Goal: Navigation & Orientation: Understand site structure

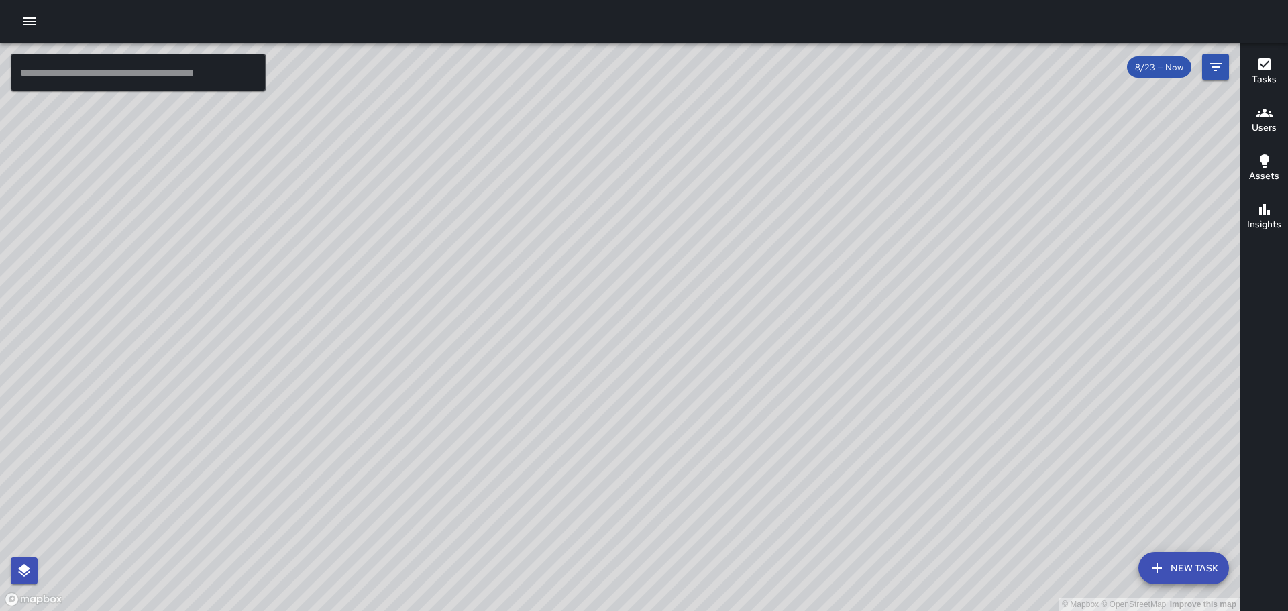
drag, startPoint x: 819, startPoint y: 429, endPoint x: 820, endPoint y: 388, distance: 41.0
click at [820, 388] on div "© Mapbox © OpenStreetMap Improve this map" at bounding box center [620, 327] width 1240 height 568
click at [507, 534] on div "© Mapbox © OpenStreetMap Improve this map" at bounding box center [620, 327] width 1240 height 568
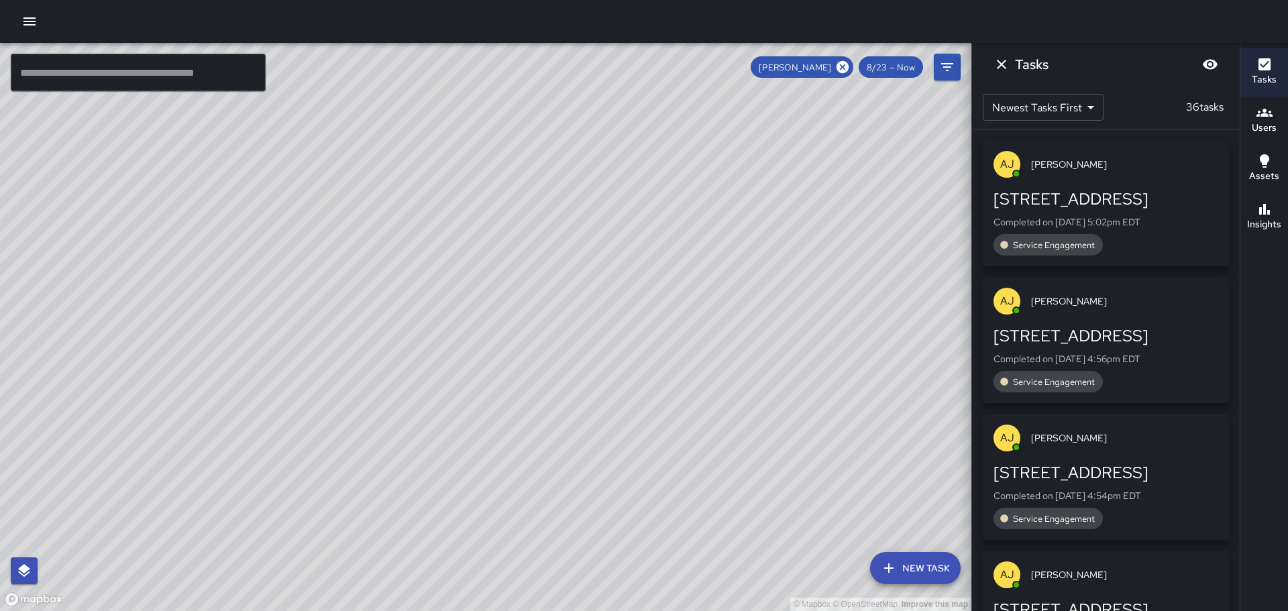
drag, startPoint x: 621, startPoint y: 517, endPoint x: 754, endPoint y: 399, distance: 178.7
click at [754, 399] on div "© Mapbox © OpenStreetMap Improve this map" at bounding box center [486, 327] width 972 height 568
drag, startPoint x: 613, startPoint y: 427, endPoint x: 621, endPoint y: 560, distance: 133.8
click at [621, 560] on div "© Mapbox © OpenStreetMap Improve this map" at bounding box center [486, 327] width 972 height 568
drag, startPoint x: 641, startPoint y: 482, endPoint x: 646, endPoint y: 383, distance: 98.8
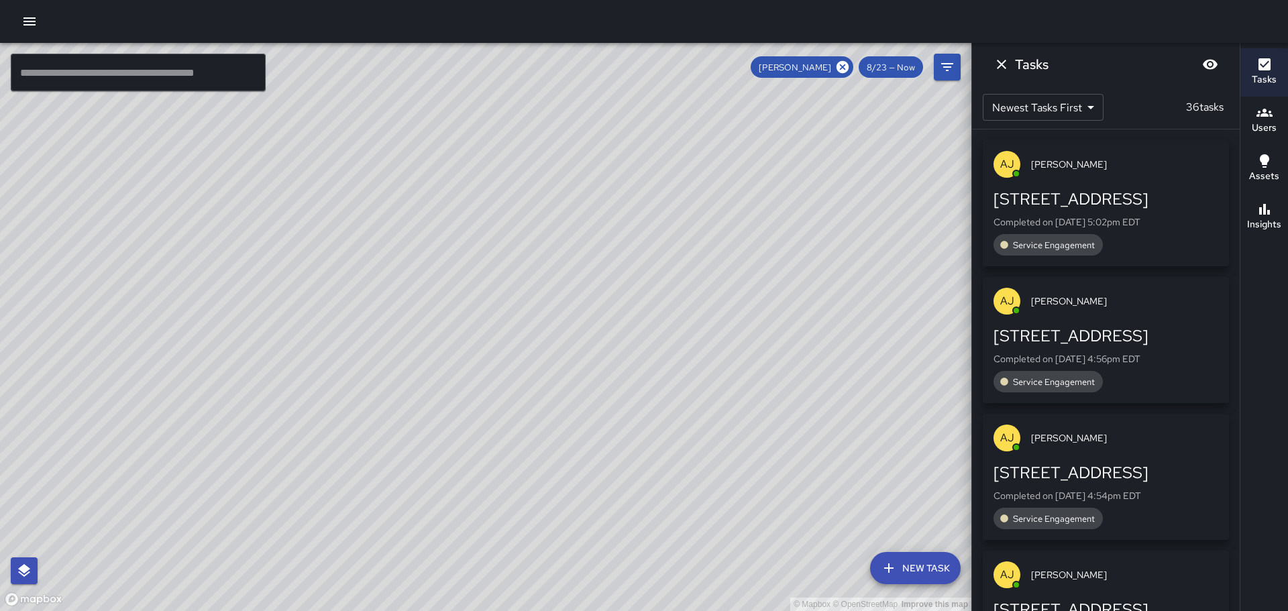
click at [646, 383] on div "© Mapbox © OpenStreetMap Improve this map" at bounding box center [486, 327] width 972 height 568
drag, startPoint x: 764, startPoint y: 303, endPoint x: 843, endPoint y: 499, distance: 211.3
click at [843, 499] on div "© Mapbox © OpenStreetMap Improve this map" at bounding box center [486, 327] width 972 height 568
drag, startPoint x: 881, startPoint y: 495, endPoint x: 866, endPoint y: 365, distance: 131.0
click at [866, 365] on div "© Mapbox © OpenStreetMap Improve this map" at bounding box center [486, 327] width 972 height 568
